Goal: Task Accomplishment & Management: Manage account settings

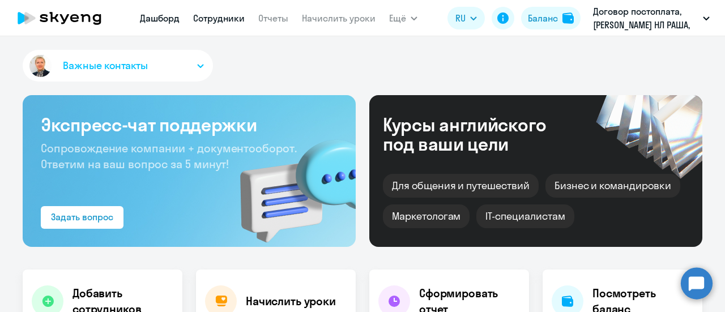
select select "30"
click at [216, 17] on link "Сотрудники" at bounding box center [219, 17] width 52 height 11
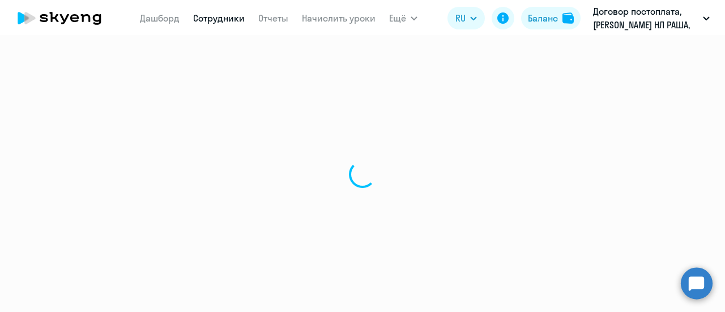
select select "30"
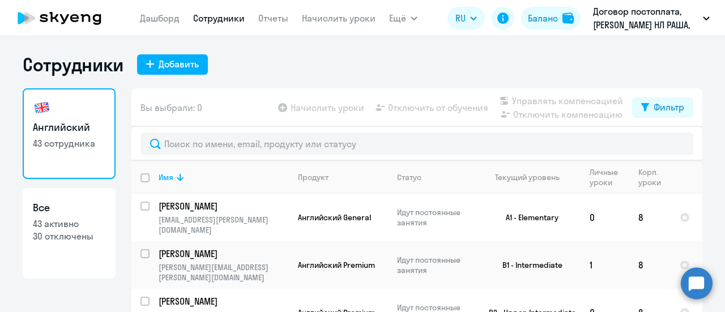
click at [140, 178] on input "deselect all" at bounding box center [151, 184] width 23 height 23
checkbox input "true"
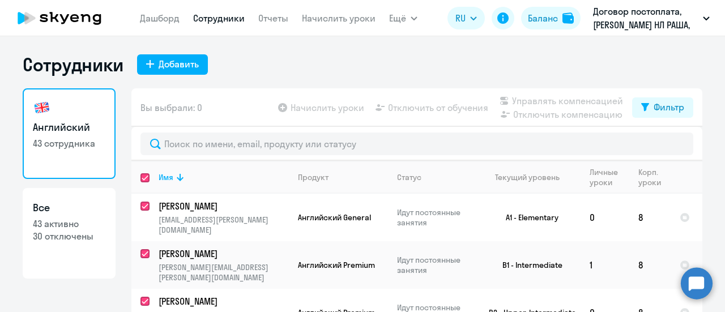
checkbox input "true"
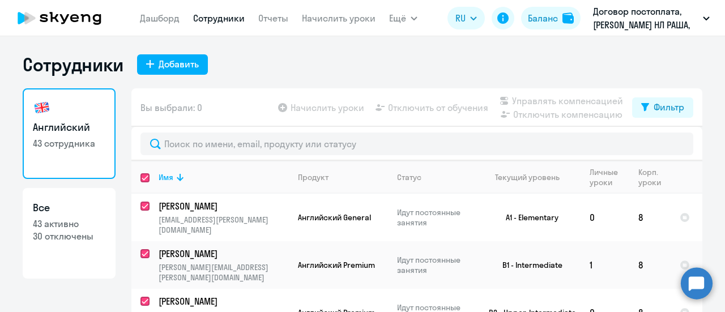
checkbox input "true"
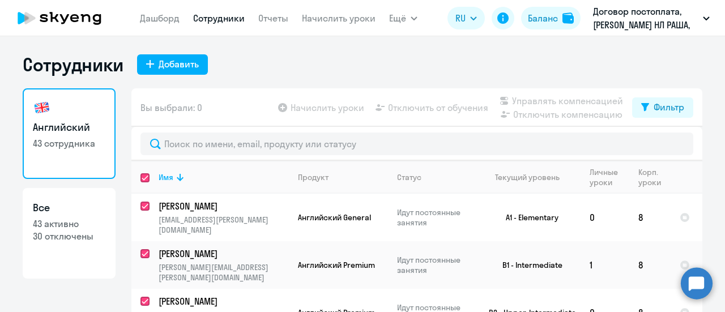
checkbox input "true"
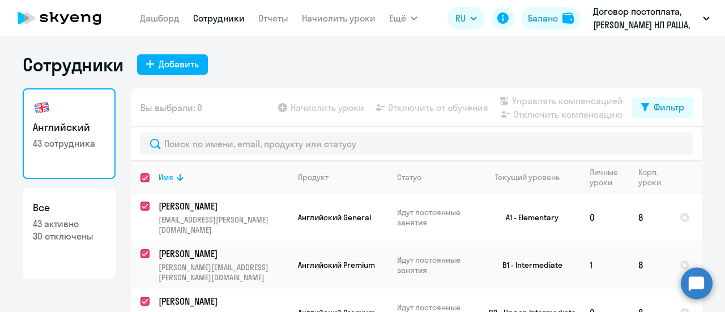
checkbox input "true"
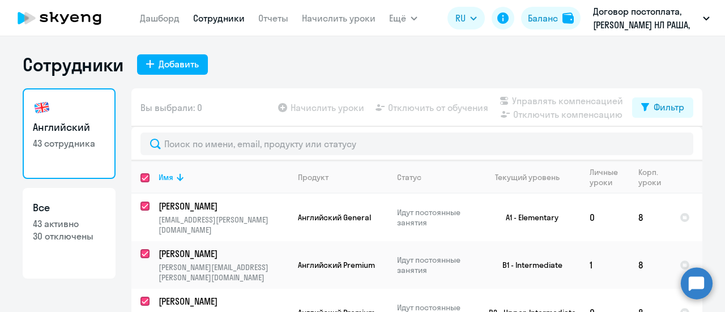
checkbox input "true"
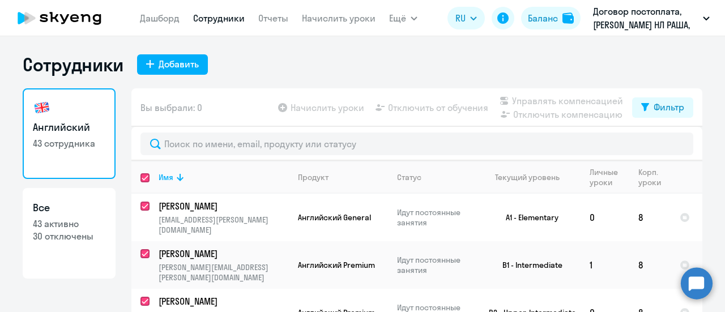
checkbox input "true"
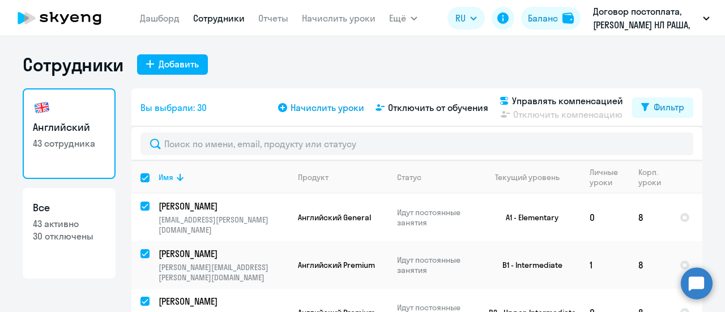
click at [313, 108] on span "Начислить уроки" at bounding box center [328, 108] width 74 height 14
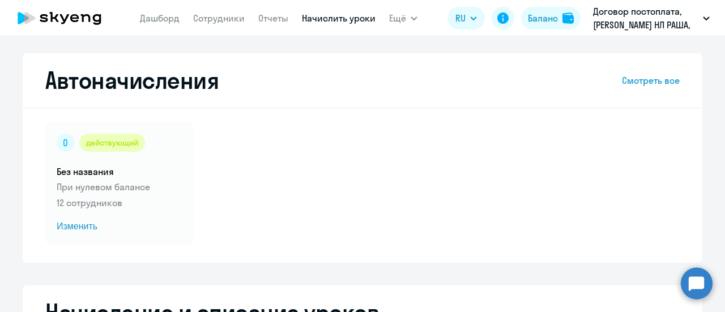
select select "10"
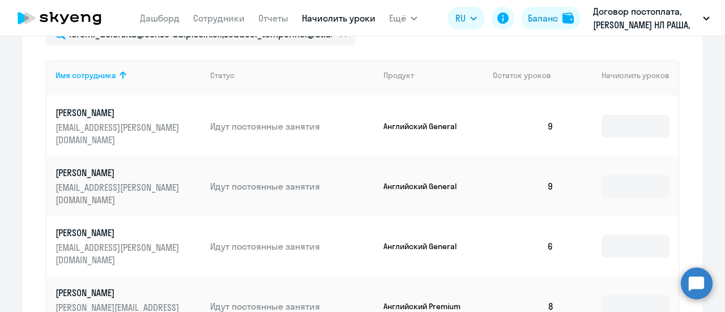
scroll to position [510, 0]
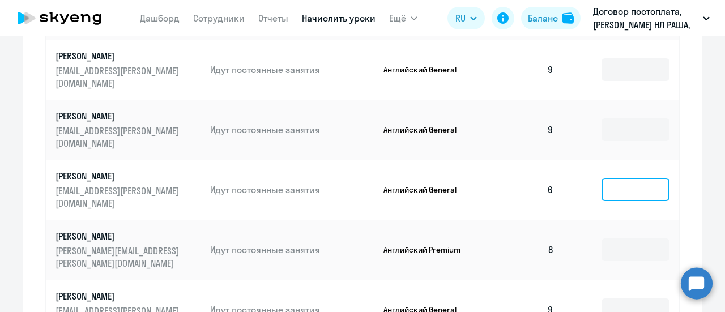
click at [617, 194] on input at bounding box center [635, 189] width 68 height 23
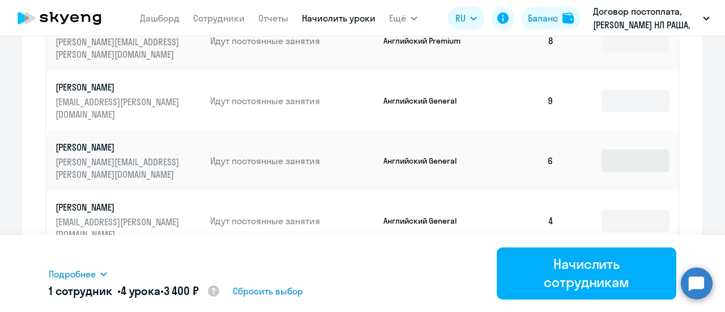
scroll to position [736, 0]
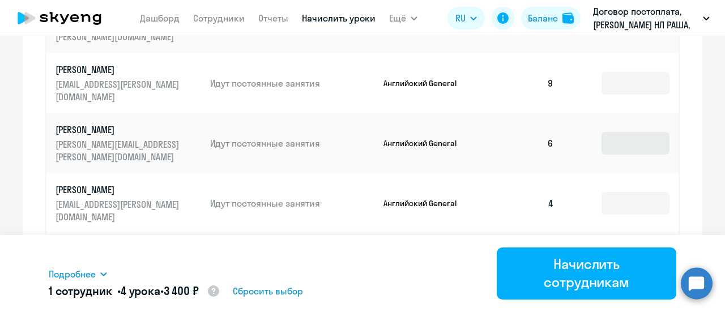
type input "4"
click at [611, 147] on input at bounding box center [635, 143] width 68 height 23
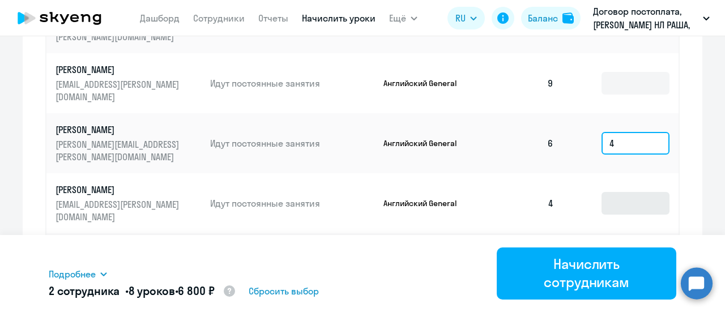
type input "4"
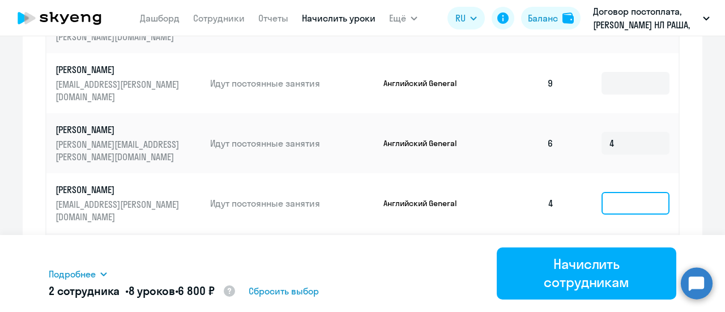
click at [618, 198] on input at bounding box center [635, 203] width 68 height 23
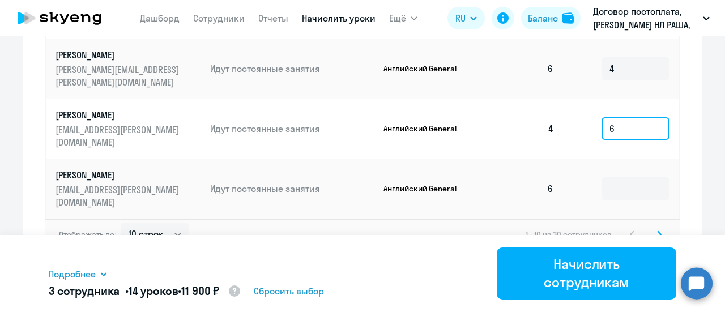
scroll to position [812, 0]
type input "6"
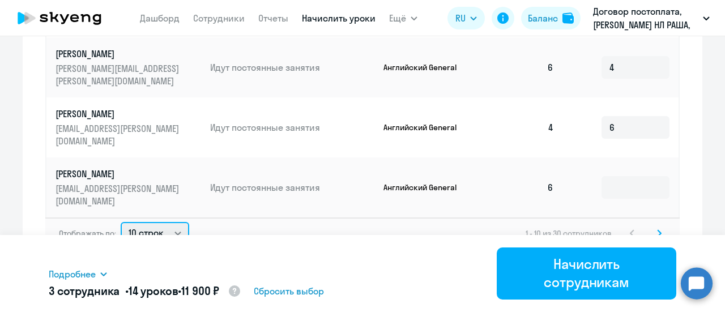
click at [173, 232] on select "10 строк 30 строк 50 строк" at bounding box center [155, 233] width 69 height 23
select select "50"
click at [121, 222] on select "10 строк 30 строк 50 строк" at bounding box center [155, 233] width 69 height 23
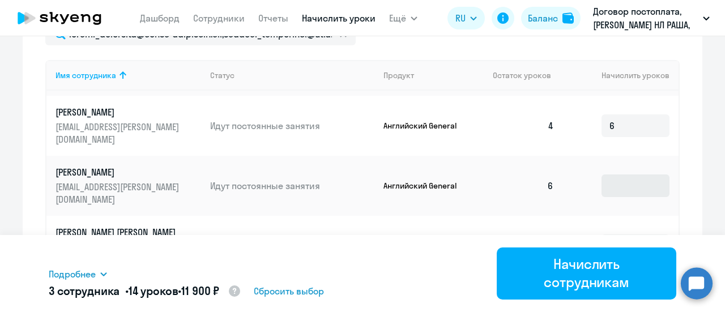
scroll to position [510, 0]
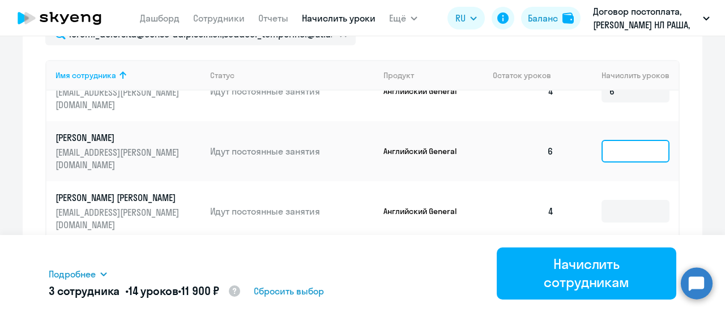
click at [612, 156] on input at bounding box center [635, 151] width 68 height 23
type input "4"
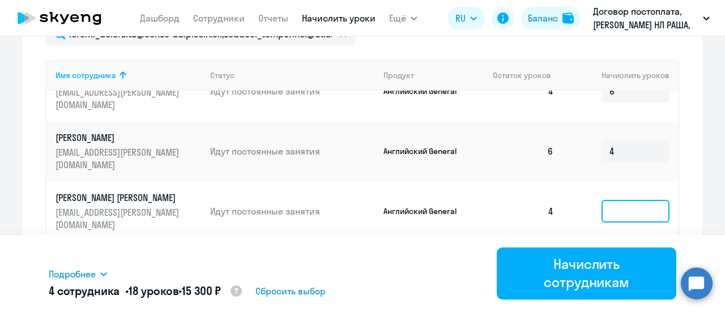
click at [616, 212] on input at bounding box center [635, 211] width 68 height 23
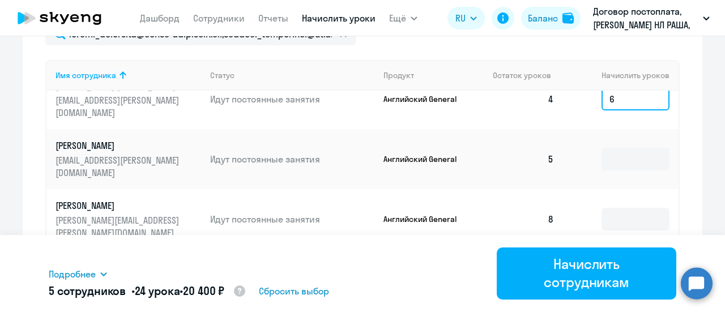
scroll to position [623, 0]
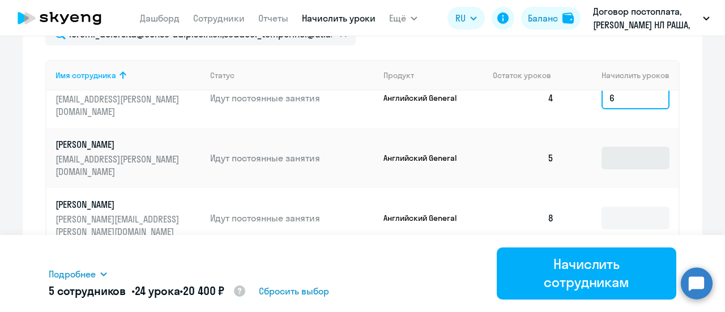
type input "6"
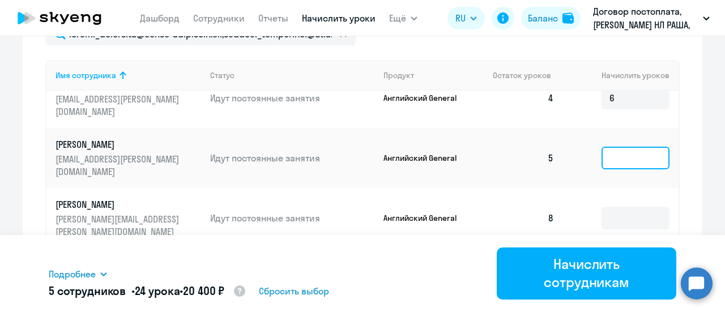
click at [613, 159] on input at bounding box center [635, 158] width 68 height 23
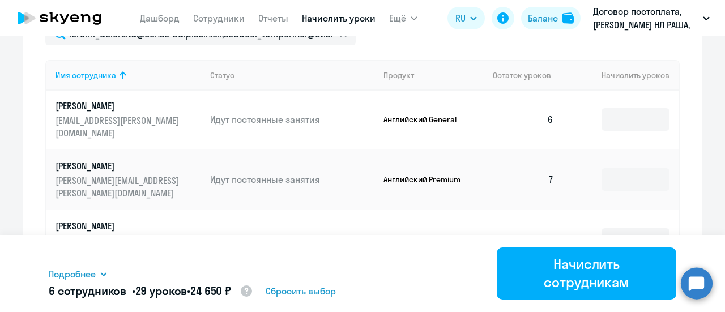
scroll to position [963, 0]
type input "5"
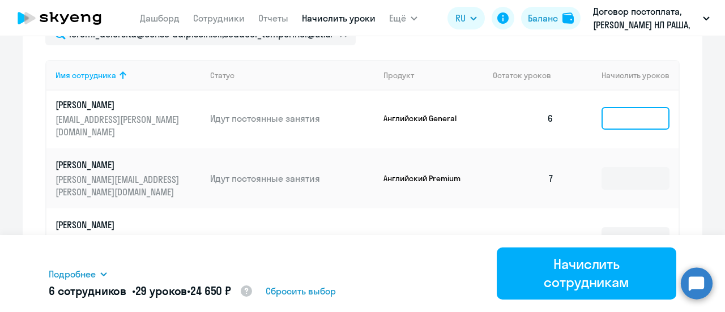
click at [614, 126] on input at bounding box center [635, 118] width 68 height 23
type input "4"
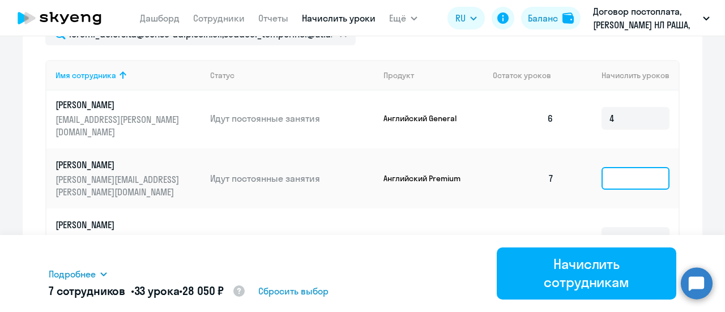
click at [610, 181] on input at bounding box center [635, 178] width 68 height 23
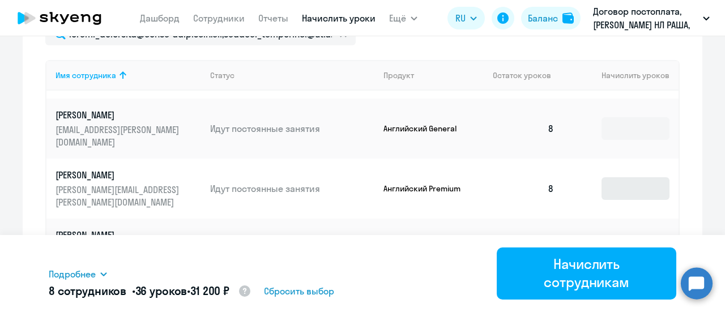
scroll to position [1189, 0]
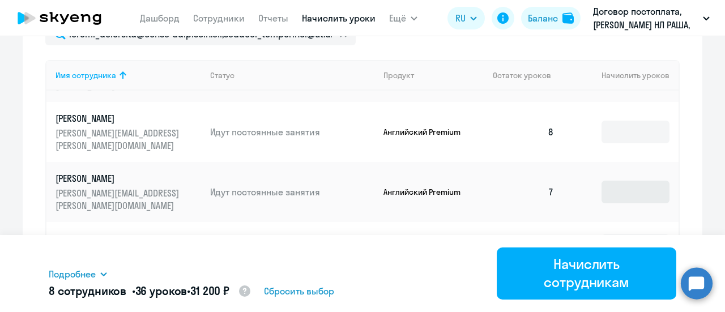
type input "3"
click at [616, 195] on input at bounding box center [635, 192] width 68 height 23
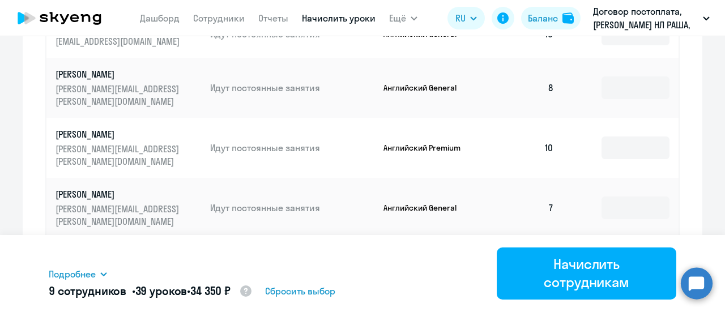
scroll to position [623, 0]
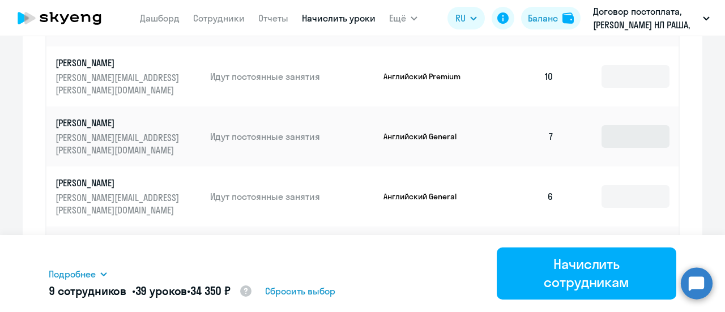
type input "3"
click at [611, 137] on input at bounding box center [635, 136] width 68 height 23
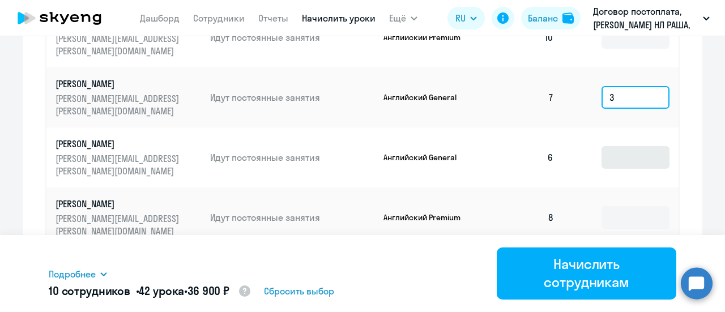
scroll to position [680, 0]
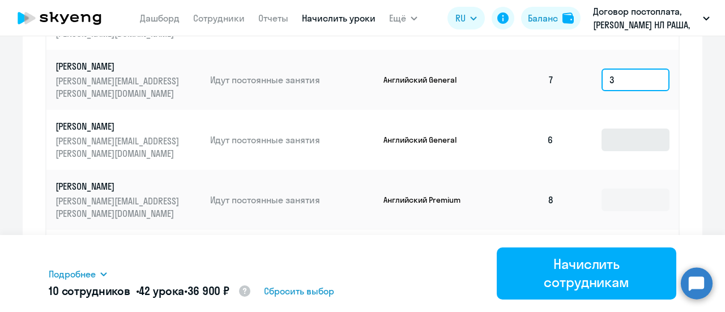
type input "3"
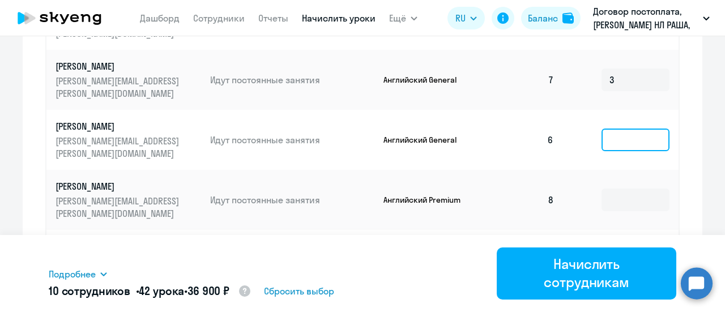
click at [611, 141] on input at bounding box center [635, 140] width 68 height 23
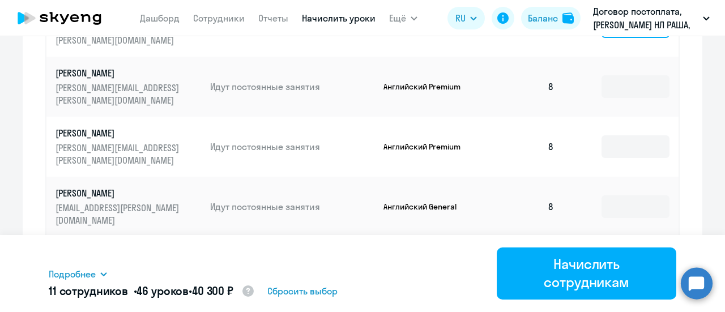
scroll to position [812, 0]
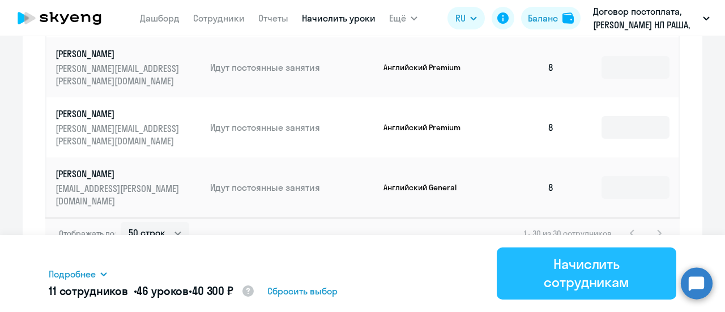
type input "4"
click at [578, 275] on div "Начислить сотрудникам" at bounding box center [587, 273] width 148 height 36
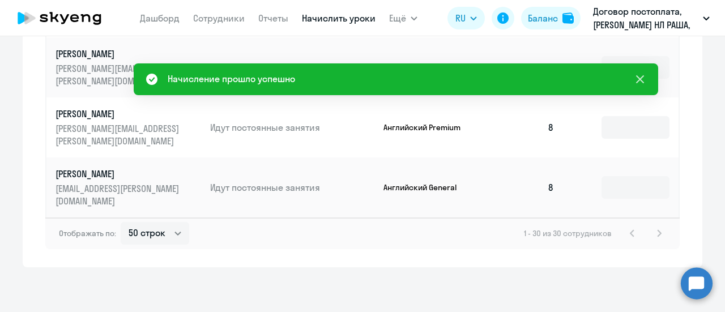
click at [638, 80] on icon at bounding box center [640, 79] width 14 height 14
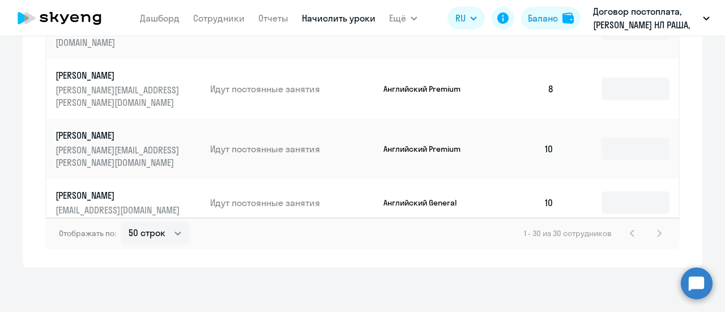
scroll to position [793, 0]
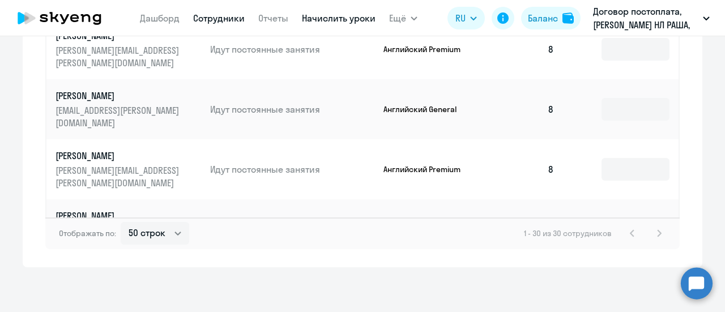
click at [215, 20] on link "Сотрудники" at bounding box center [219, 17] width 52 height 11
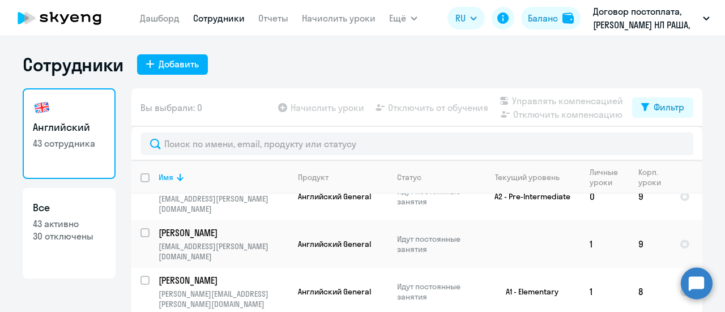
scroll to position [50, 0]
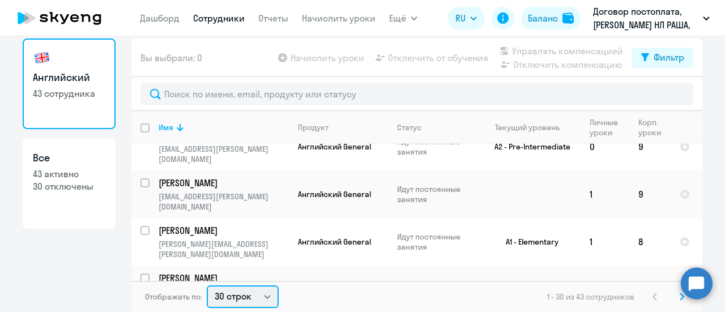
click at [267, 295] on select "30 строк 50 строк 100 строк" at bounding box center [243, 296] width 72 height 23
select select "50"
click at [207, 285] on select "30 строк 50 строк 100 строк" at bounding box center [243, 296] width 72 height 23
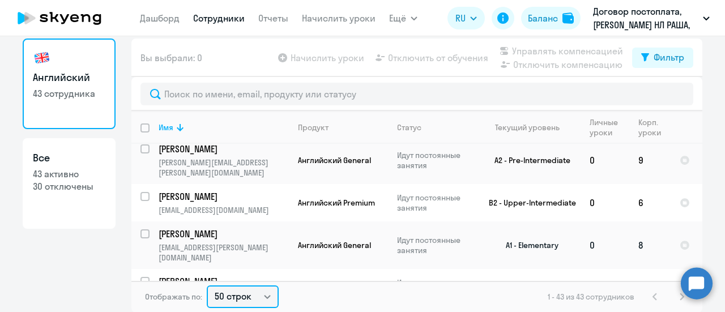
scroll to position [1359, 0]
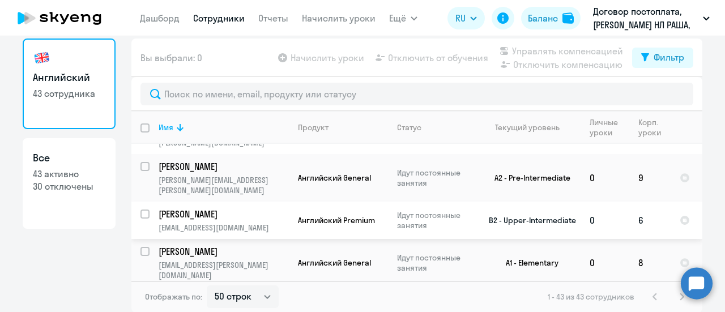
click at [140, 210] on input "select row 13242480" at bounding box center [151, 221] width 23 height 23
checkbox input "true"
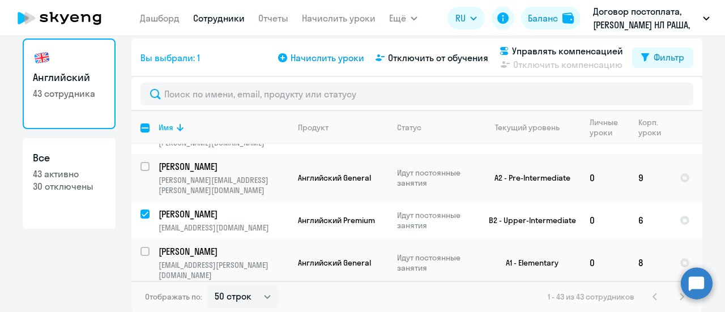
click at [316, 57] on span "Начислить уроки" at bounding box center [328, 58] width 74 height 14
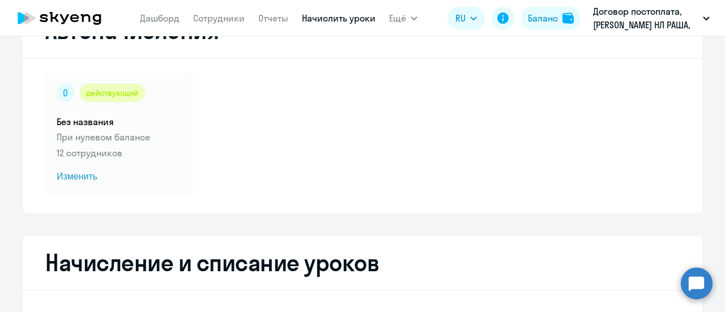
select select "10"
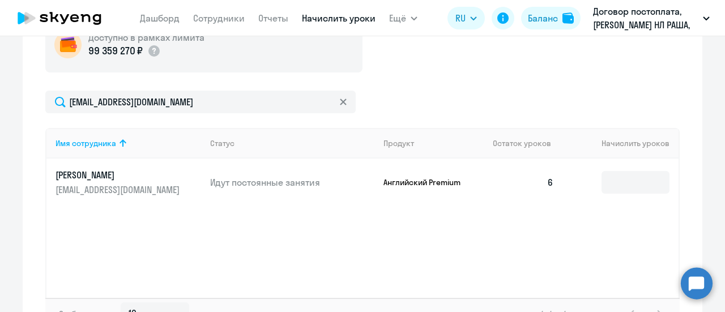
scroll to position [390, 0]
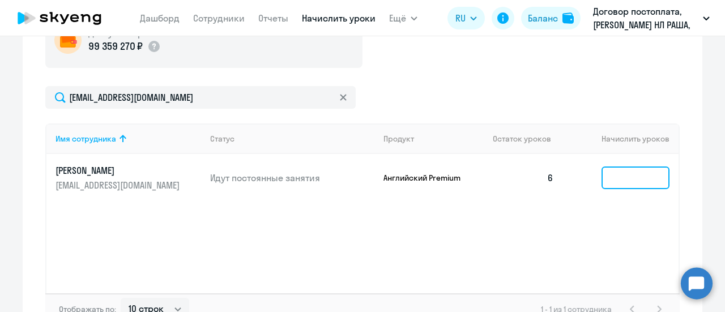
click at [625, 176] on input at bounding box center [635, 178] width 68 height 23
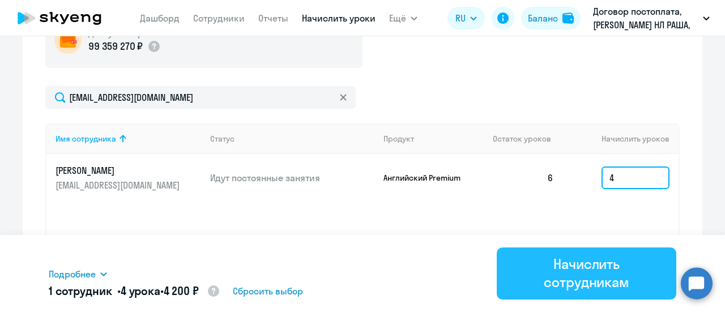
type input "4"
click at [612, 267] on div "Начислить сотрудникам" at bounding box center [587, 273] width 148 height 36
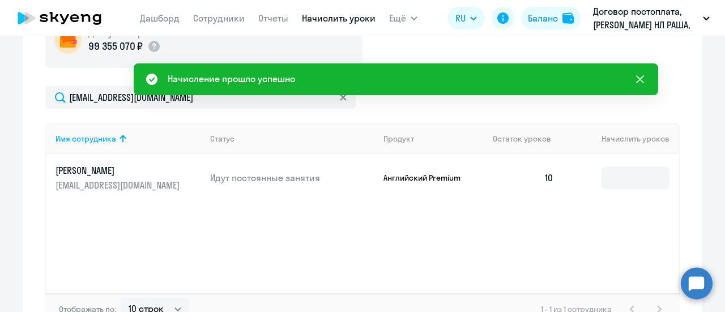
click at [638, 83] on icon at bounding box center [640, 79] width 14 height 14
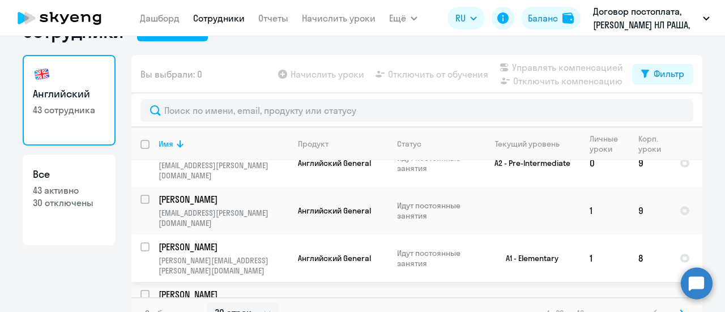
scroll to position [50, 0]
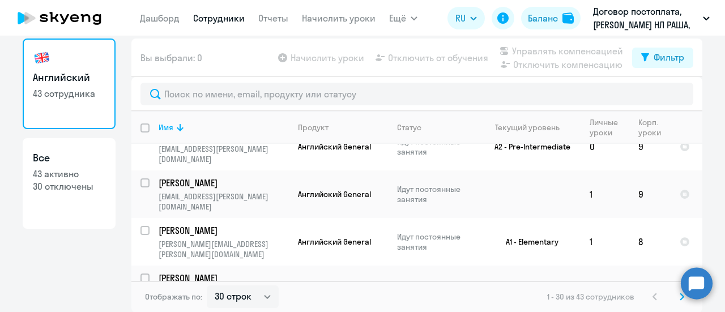
click at [680, 297] on icon at bounding box center [682, 297] width 5 height 8
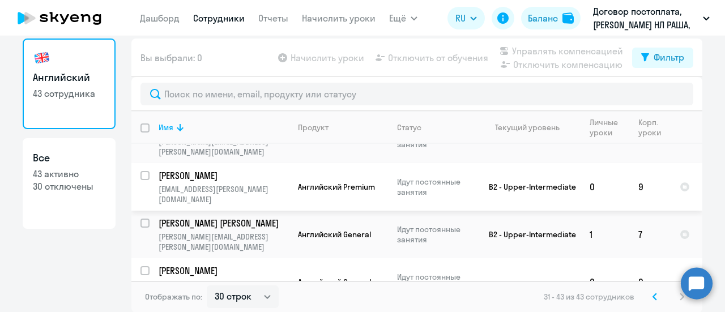
scroll to position [442, 0]
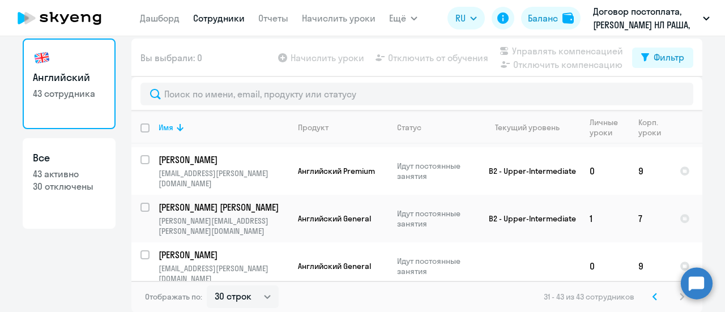
click at [213, 18] on link "Сотрудники" at bounding box center [219, 17] width 52 height 11
drag, startPoint x: 265, startPoint y: 294, endPoint x: 259, endPoint y: 294, distance: 5.7
click at [265, 294] on select "30 строк 50 строк 100 строк" at bounding box center [243, 296] width 72 height 23
select select "50"
click at [207, 285] on select "30 строк 50 строк 100 строк" at bounding box center [243, 296] width 72 height 23
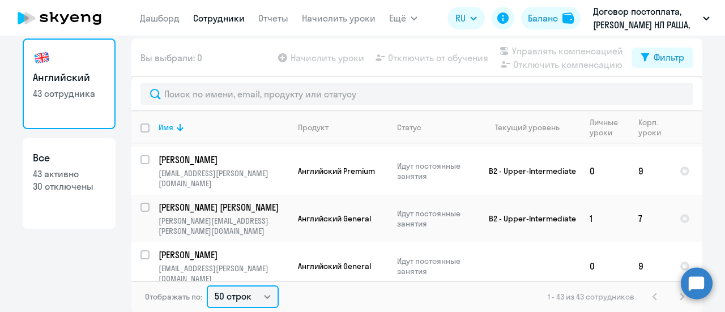
scroll to position [0, 0]
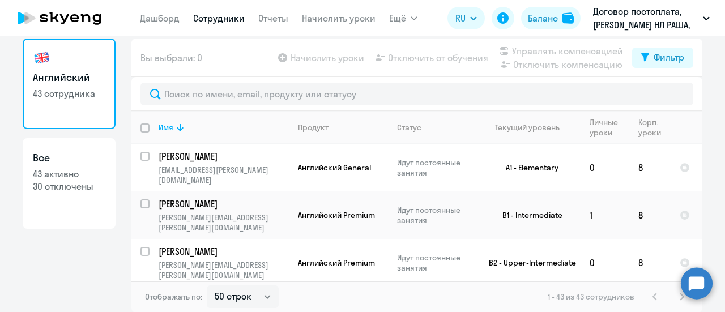
click at [141, 129] on input "deselect all" at bounding box center [151, 134] width 23 height 23
checkbox input "true"
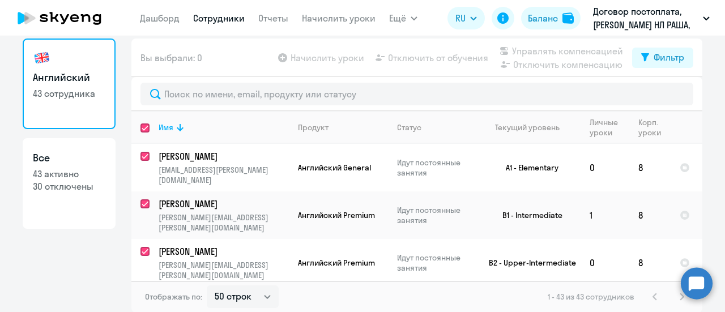
checkbox input "true"
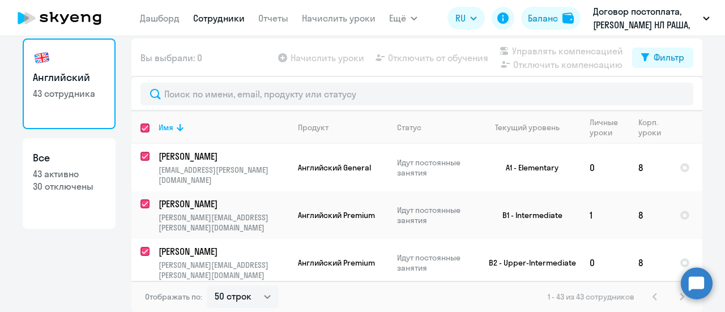
checkbox input "true"
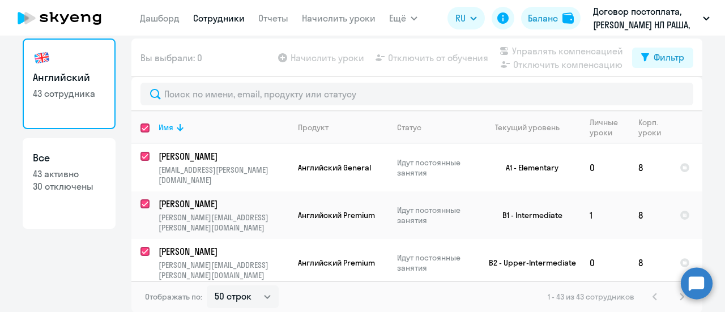
checkbox input "true"
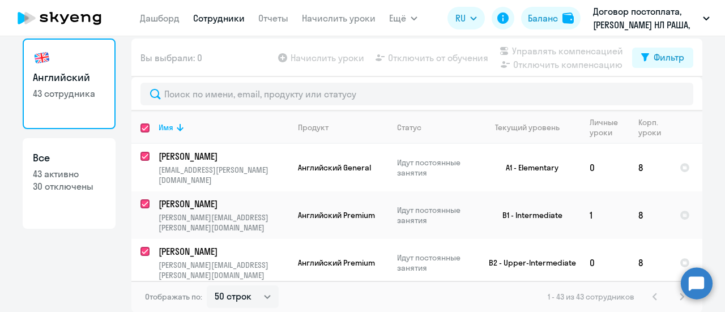
checkbox input "true"
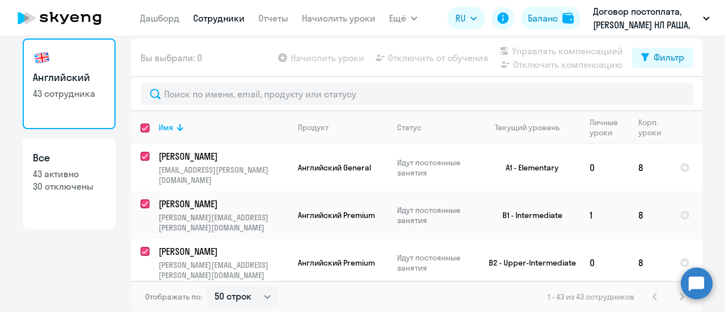
checkbox input "true"
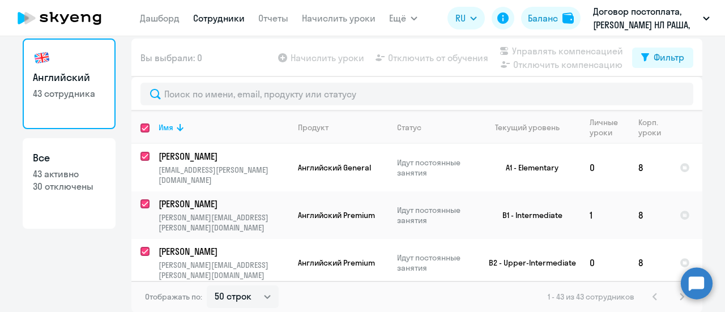
checkbox input "true"
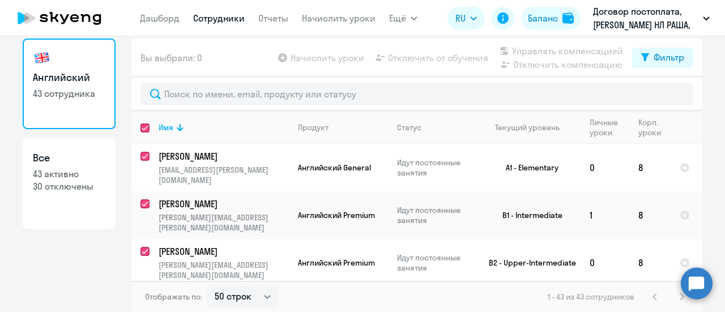
checkbox input "true"
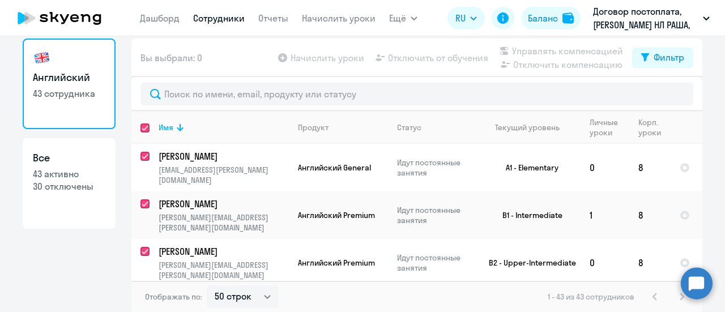
checkbox input "true"
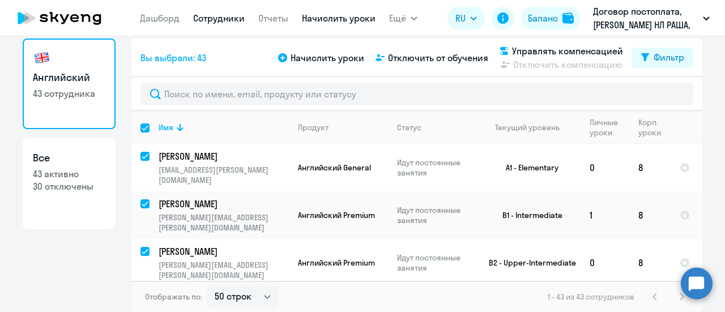
click at [328, 18] on link "Начислить уроки" at bounding box center [339, 17] width 74 height 11
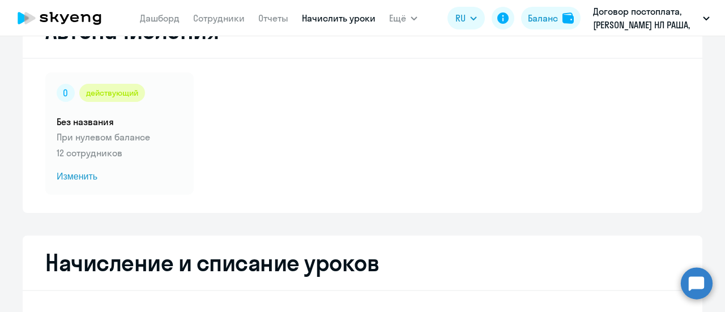
select select "10"
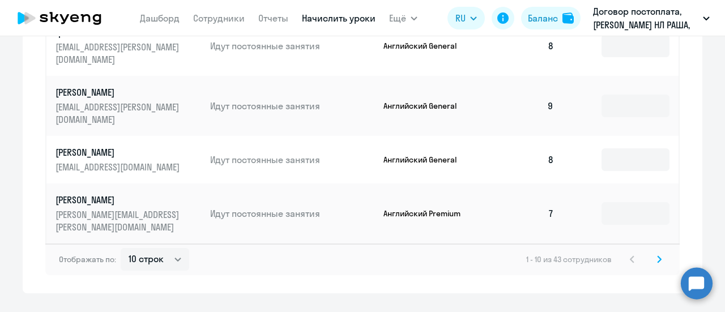
scroll to position [812, 0]
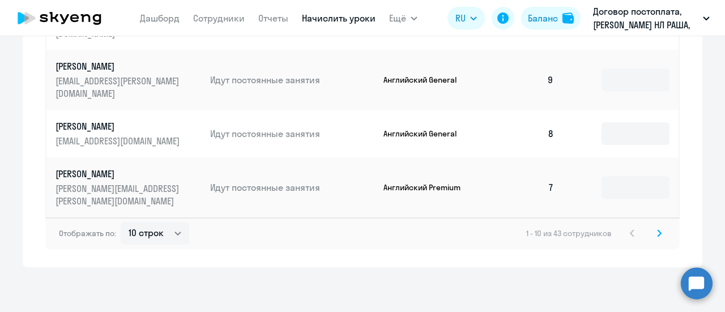
click at [652, 236] on svg-icon at bounding box center [659, 234] width 14 height 14
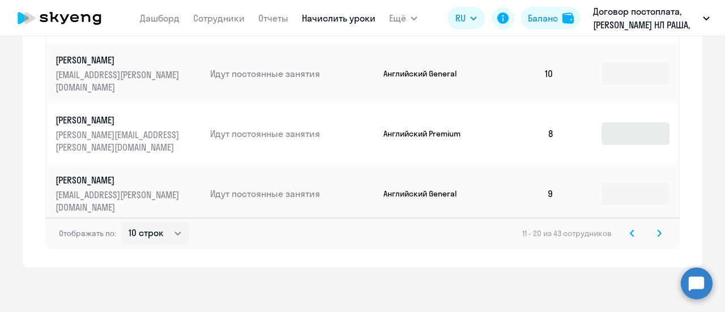
scroll to position [89, 0]
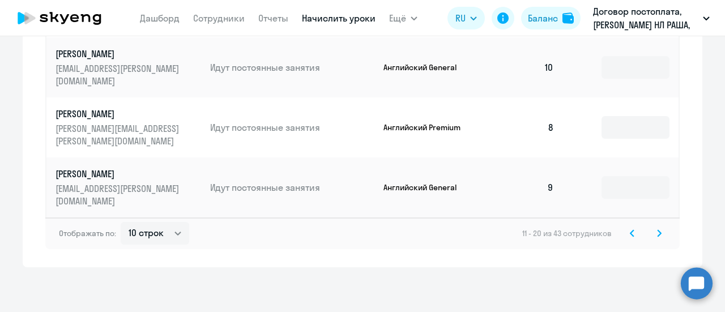
click at [657, 238] on svg-icon at bounding box center [659, 234] width 14 height 14
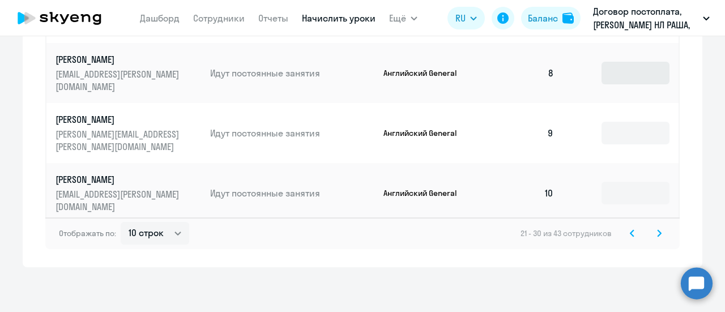
scroll to position [114, 0]
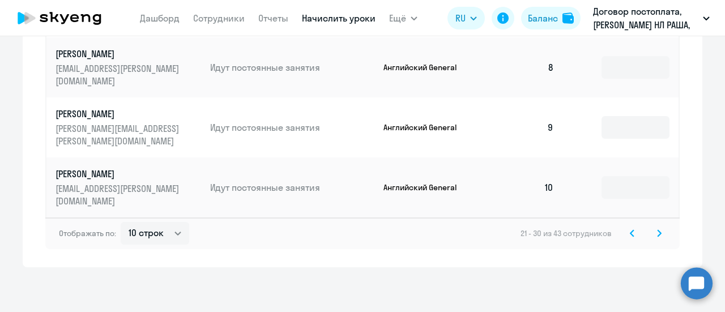
click at [657, 232] on icon at bounding box center [659, 233] width 5 height 8
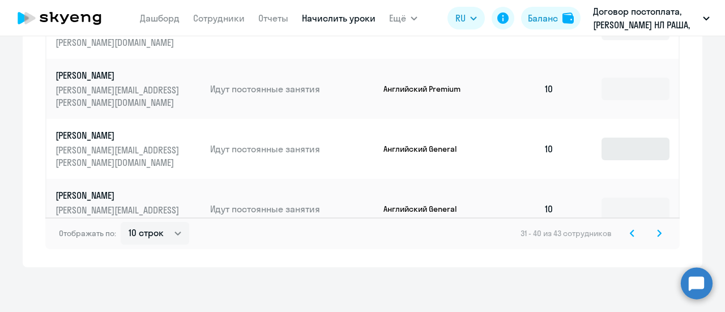
scroll to position [102, 0]
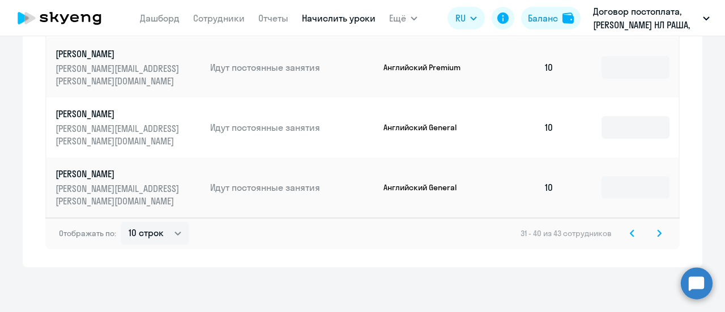
click at [657, 234] on icon at bounding box center [659, 233] width 5 height 8
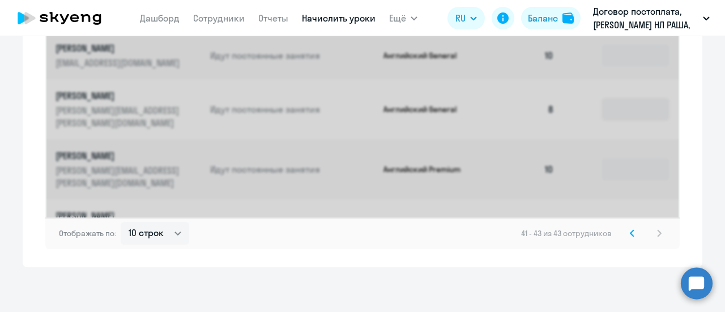
scroll to position [506, 0]
